Goal: Task Accomplishment & Management: Complete application form

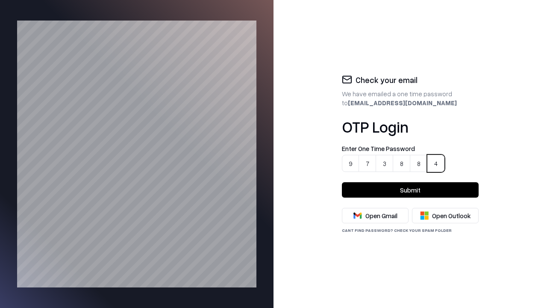
type input "******"
click at [410, 190] on button "Submit" at bounding box center [410, 189] width 137 height 15
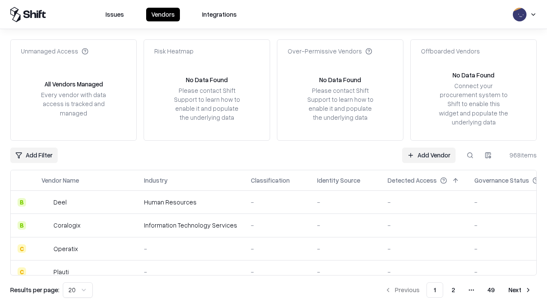
click at [429, 155] on link "Add Vendor" at bounding box center [428, 154] width 53 height 15
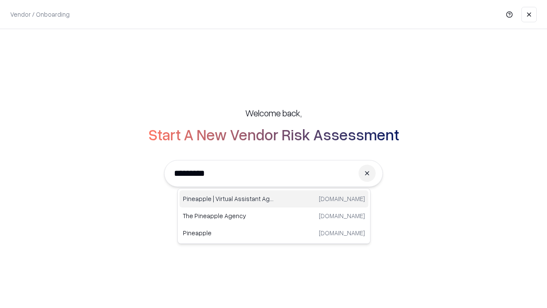
click at [274, 199] on div "Pineapple | Virtual Assistant Agency trypineapple.com" at bounding box center [273, 198] width 189 height 17
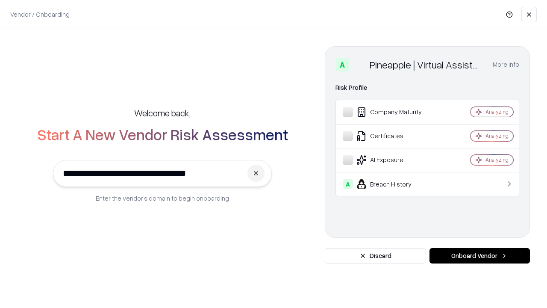
type input "**********"
click at [479, 256] on button "Onboard Vendor" at bounding box center [479, 255] width 100 height 15
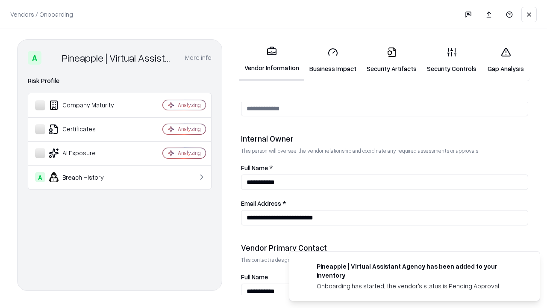
scroll to position [443, 0]
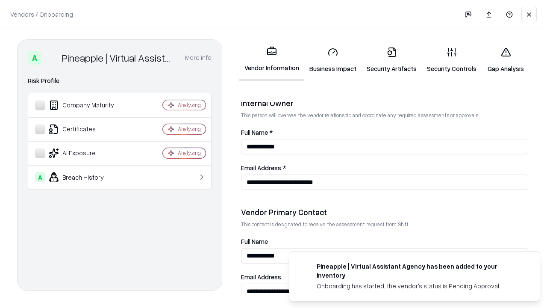
click at [387, 60] on link "Security Artifacts" at bounding box center [391, 60] width 60 height 40
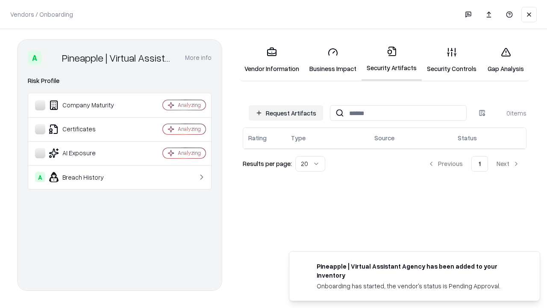
click at [287, 113] on button "Request Artifacts" at bounding box center [286, 112] width 74 height 15
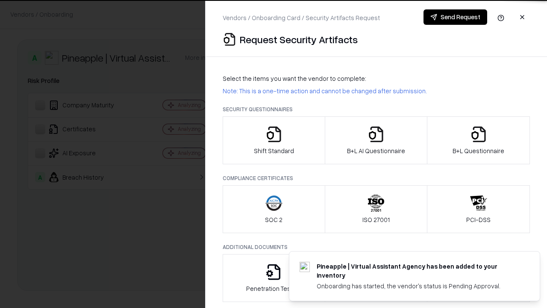
click at [478, 140] on icon "button" at bounding box center [478, 134] width 17 height 17
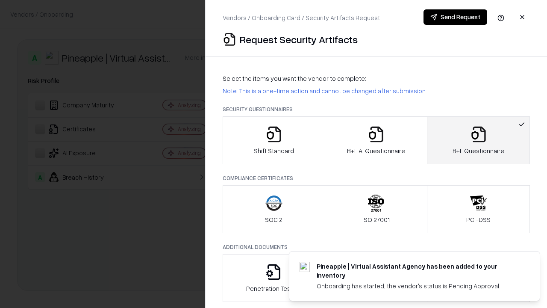
click at [376, 140] on icon "button" at bounding box center [375, 134] width 17 height 17
click at [455, 17] on button "Send Request" at bounding box center [455, 16] width 64 height 15
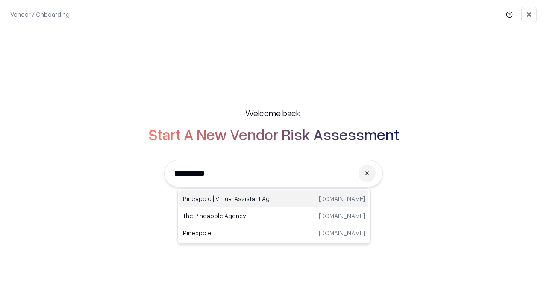
click at [274, 199] on div "Pineapple | Virtual Assistant Agency trypineapple.com" at bounding box center [273, 198] width 189 height 17
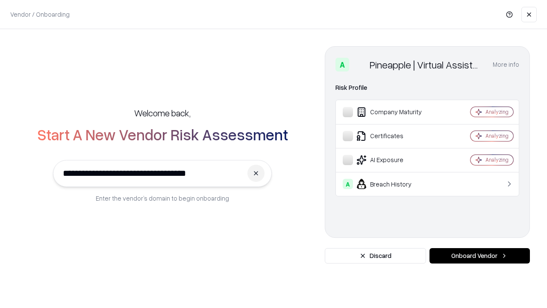
type input "**********"
click at [479, 256] on button "Onboard Vendor" at bounding box center [479, 255] width 100 height 15
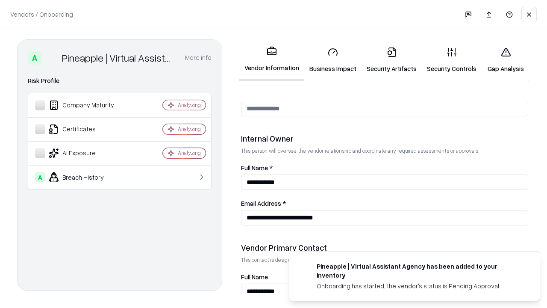
scroll to position [443, 0]
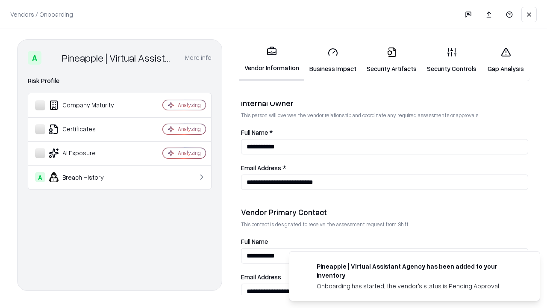
click at [502, 60] on link "Gap Analysis" at bounding box center [506, 60] width 48 height 40
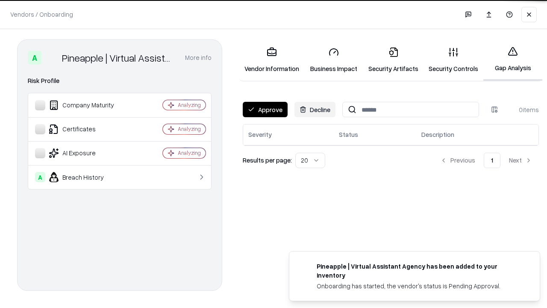
click at [264, 109] on button "Approve" at bounding box center [265, 109] width 45 height 15
